Goal: Task Accomplishment & Management: Use online tool/utility

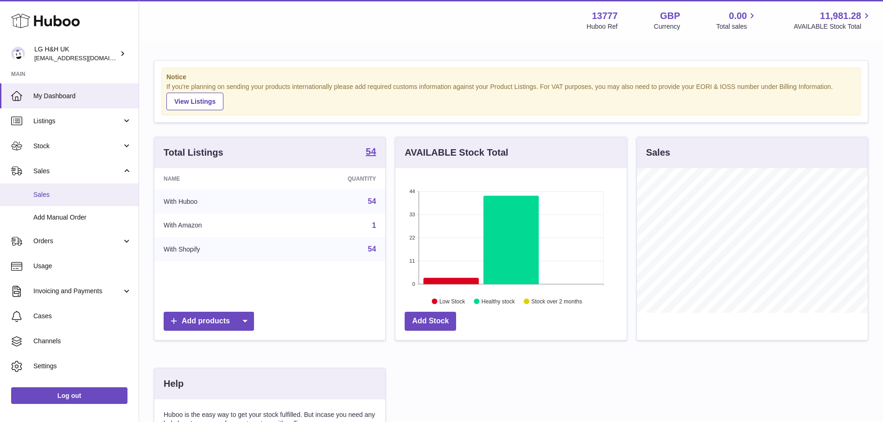
scroll to position [145, 231]
click at [50, 189] on link "Sales" at bounding box center [69, 194] width 139 height 23
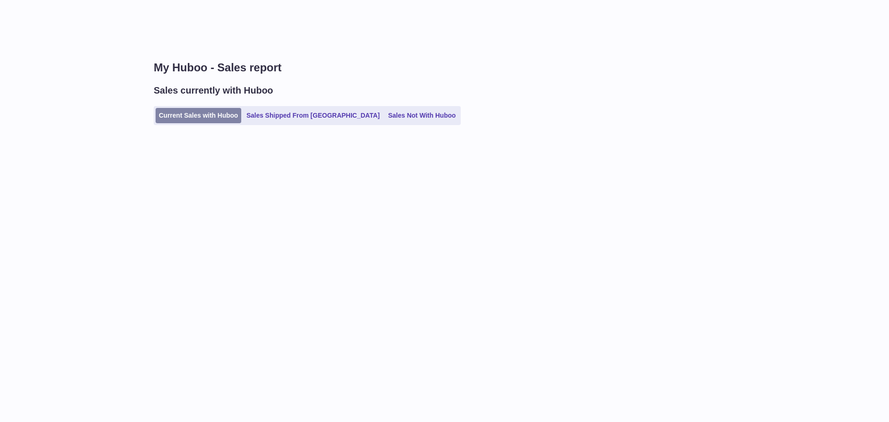
click at [212, 112] on link "Current Sales with Huboo" at bounding box center [199, 115] width 86 height 15
click at [183, 114] on link "Current Sales with Huboo" at bounding box center [199, 115] width 86 height 15
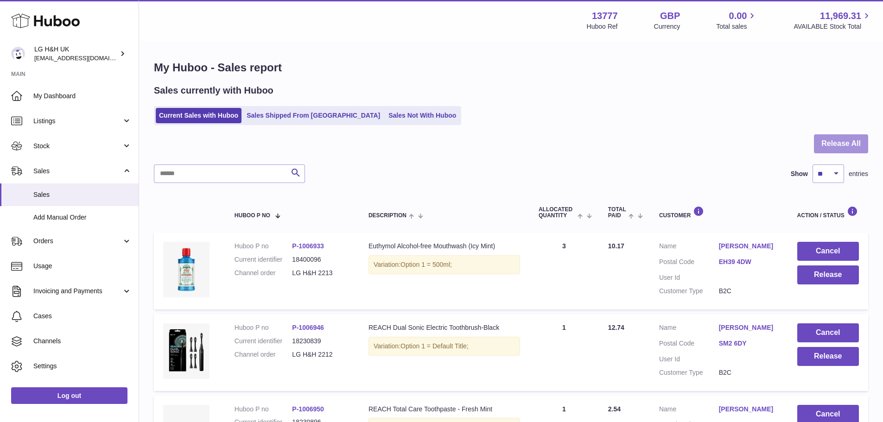
click at [838, 146] on button "Release All" at bounding box center [840, 143] width 54 height 19
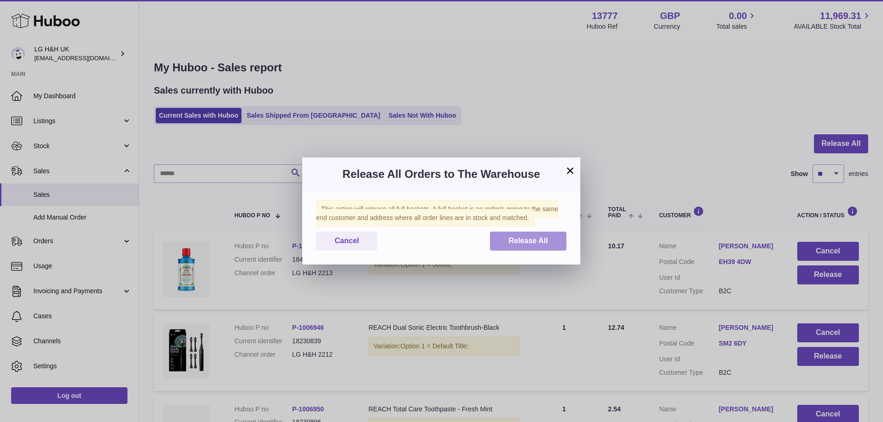
click at [525, 247] on button "Release All" at bounding box center [528, 241] width 76 height 19
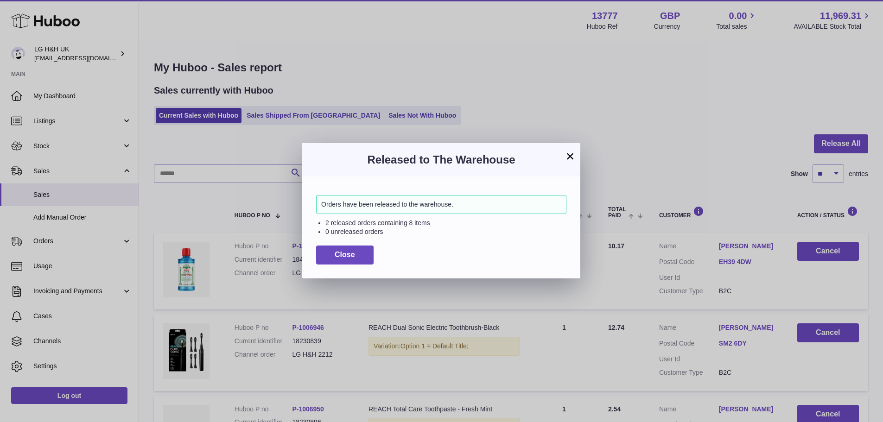
click at [569, 154] on button "×" at bounding box center [569, 156] width 11 height 11
